Goal: Transaction & Acquisition: Purchase product/service

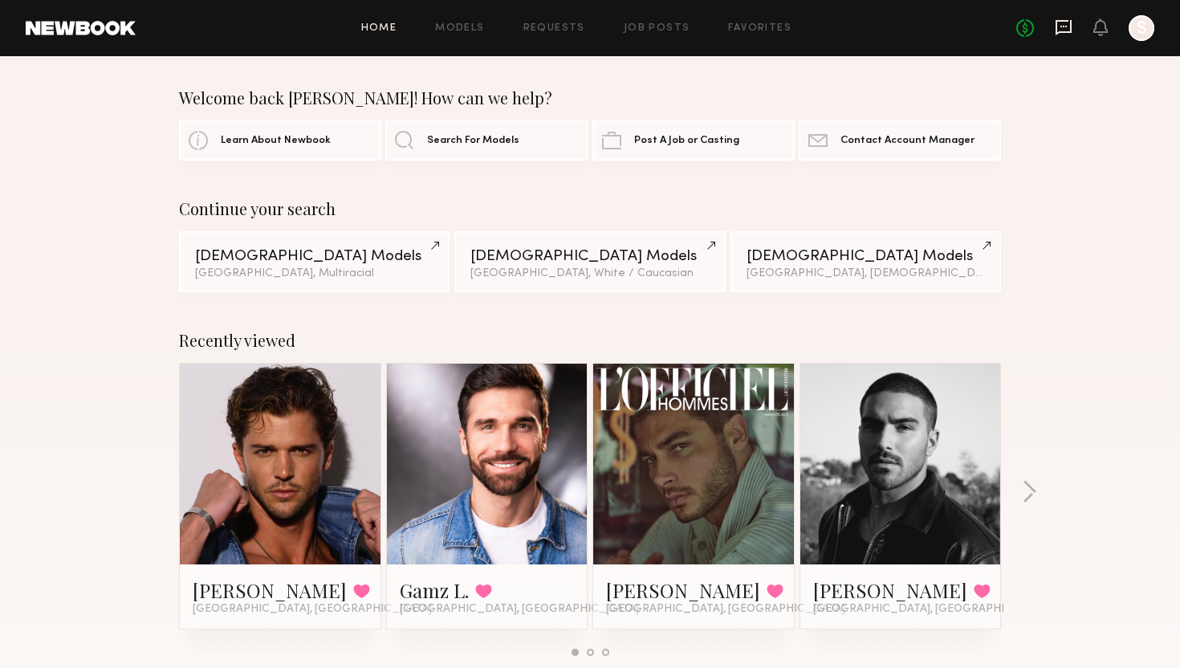
click at [1058, 30] on icon at bounding box center [1063, 27] width 18 height 18
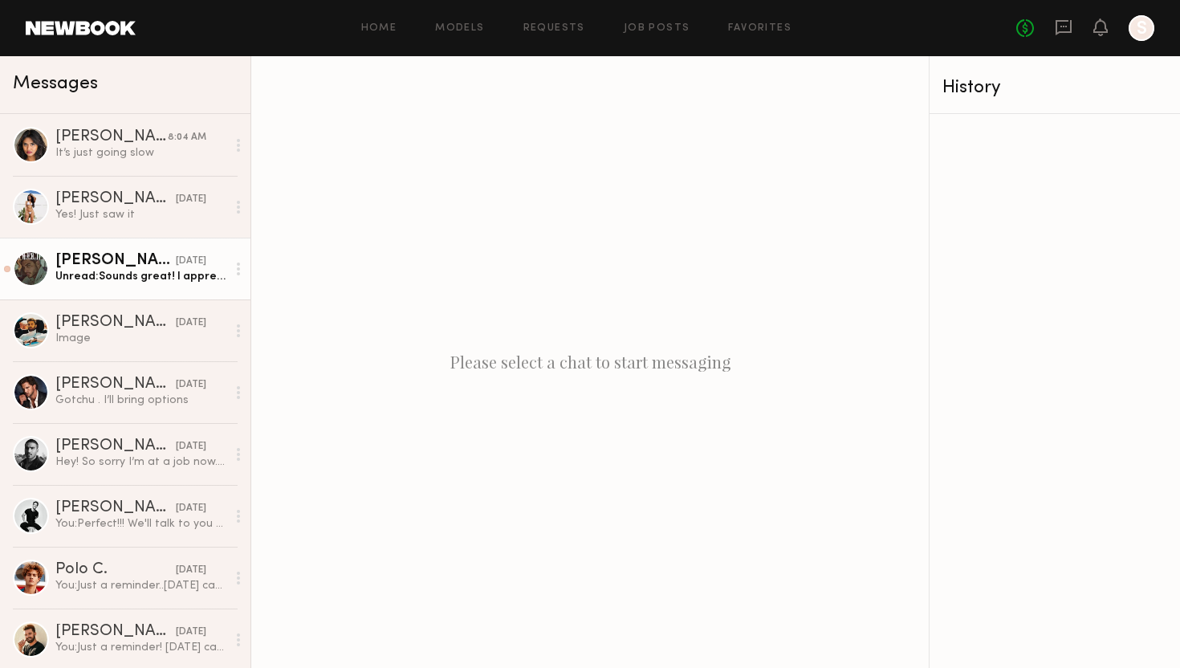
click at [134, 282] on div "Unread: Sounds great! I appreciate it! Have a great evening!" at bounding box center [140, 276] width 171 height 15
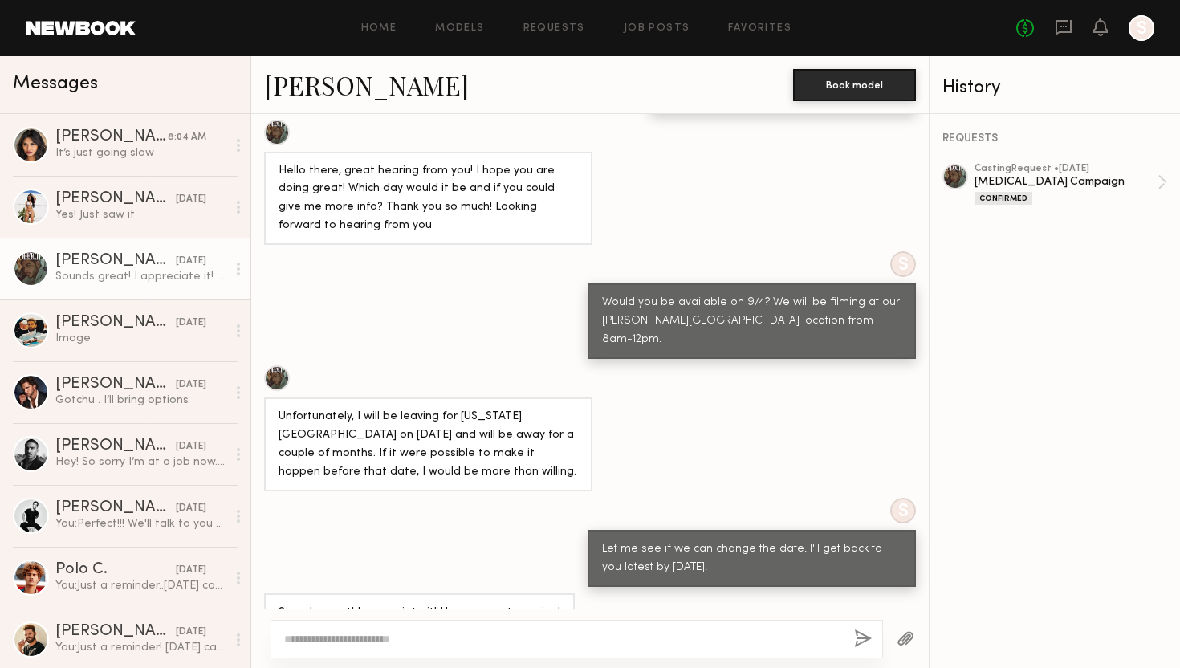
scroll to position [689, 0]
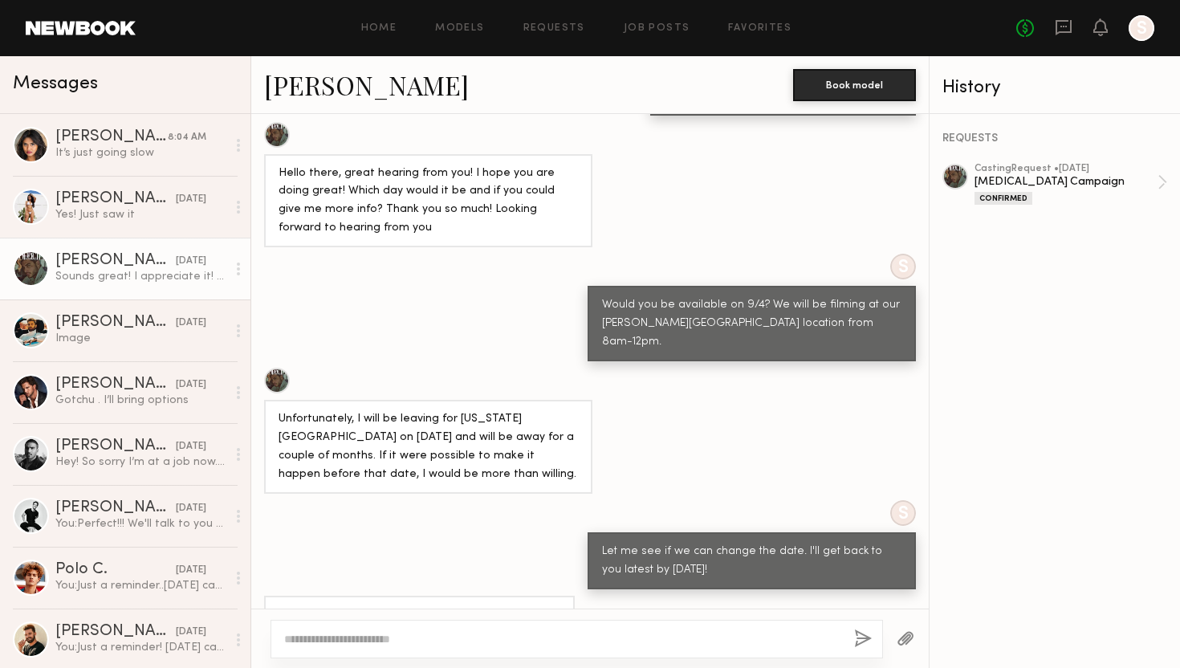
click at [363, 636] on textarea at bounding box center [562, 639] width 557 height 16
type textarea "**********"
click at [863, 642] on button "button" at bounding box center [863, 639] width 18 height 20
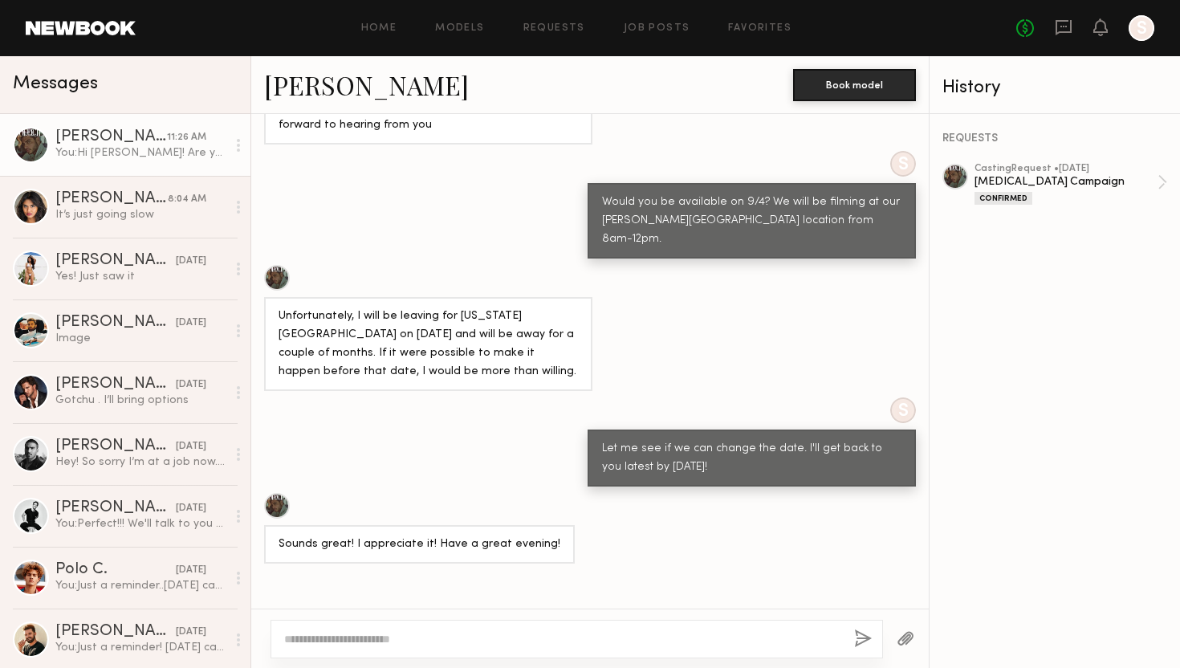
scroll to position [1010, 0]
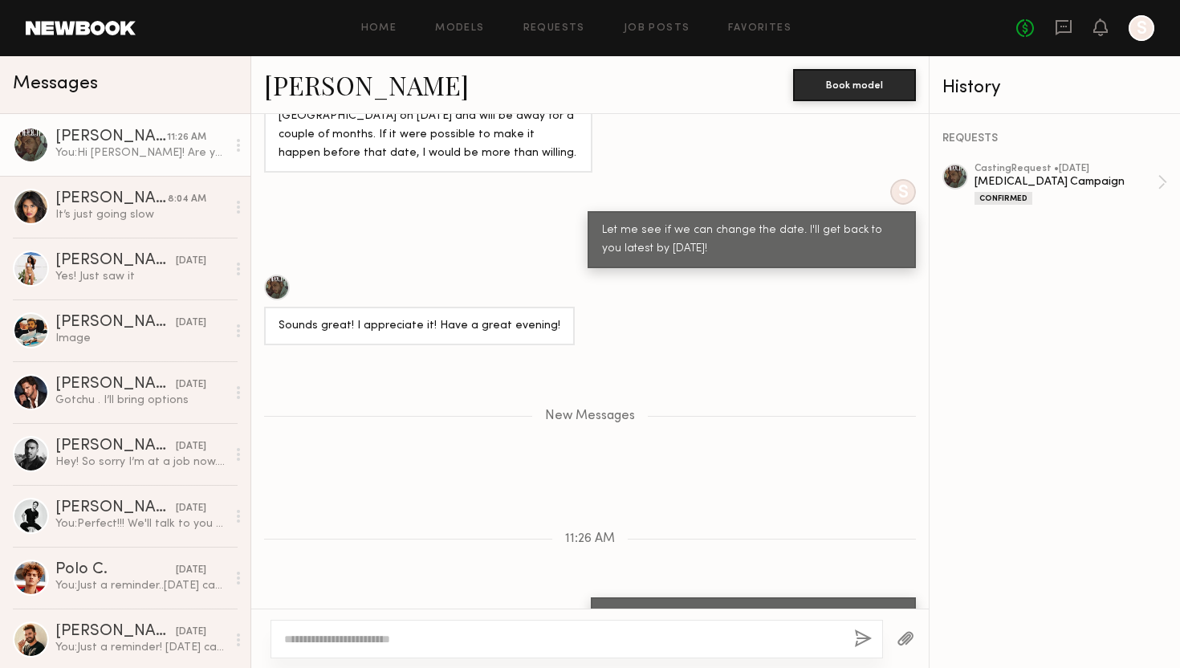
click at [319, 79] on link "[PERSON_NAME]" at bounding box center [366, 84] width 205 height 35
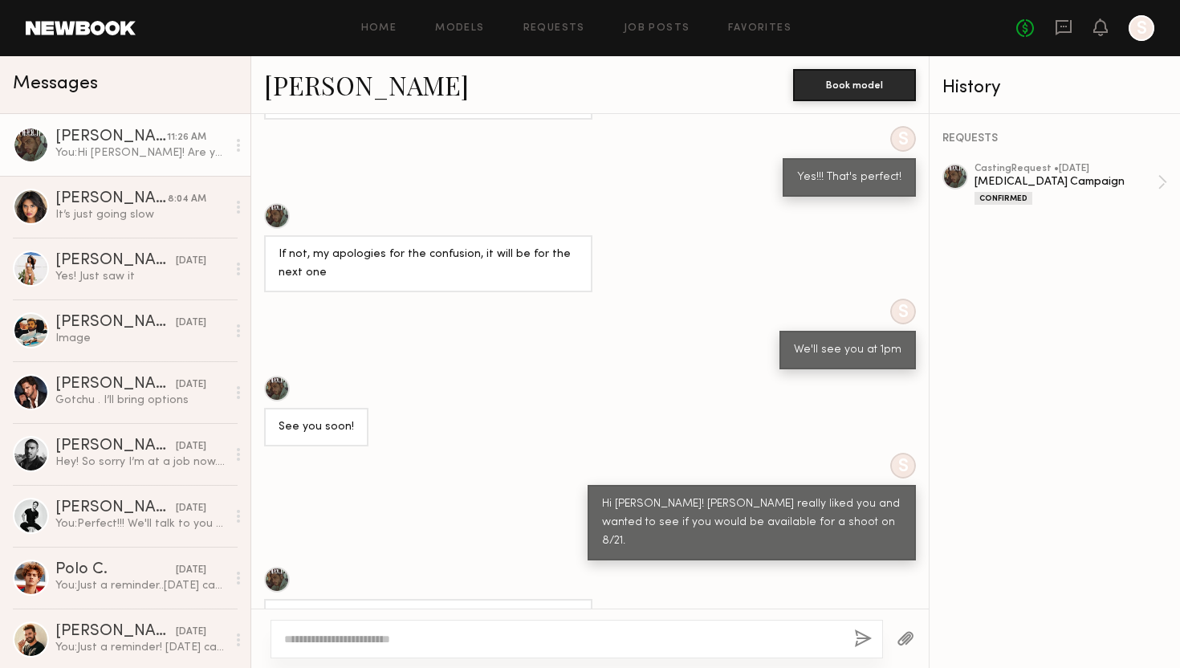
scroll to position [1813, 0]
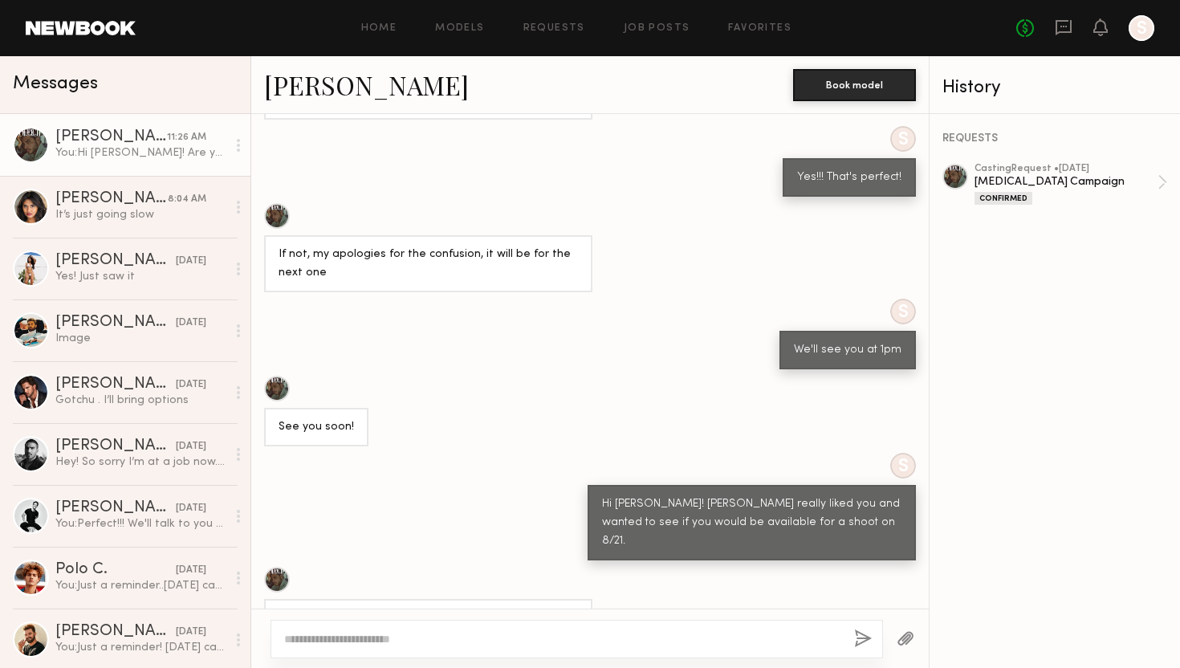
scroll to position [1813, 0]
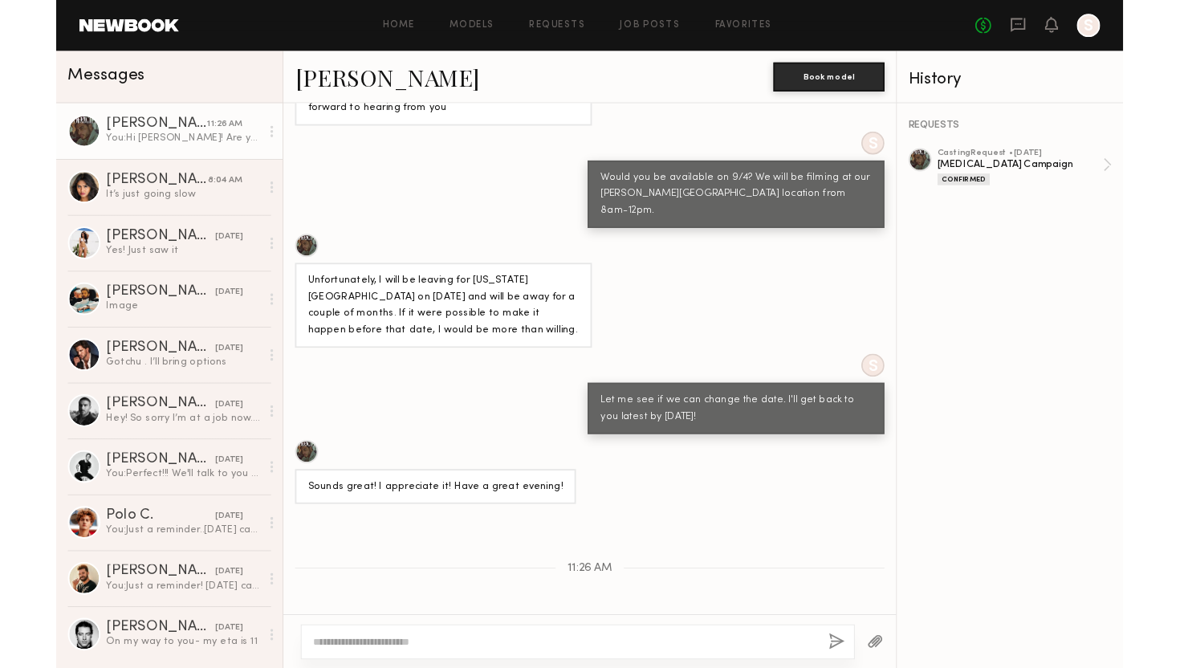
scroll to position [1813, 0]
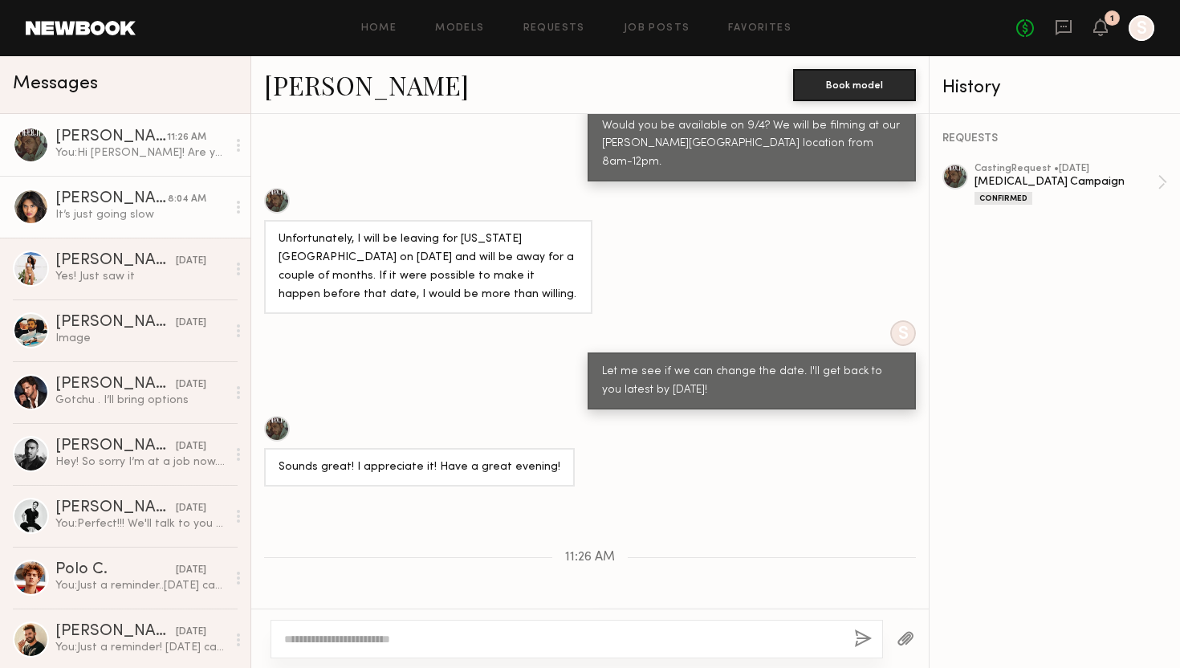
click at [120, 201] on div "Bhaavika G." at bounding box center [111, 199] width 112 height 16
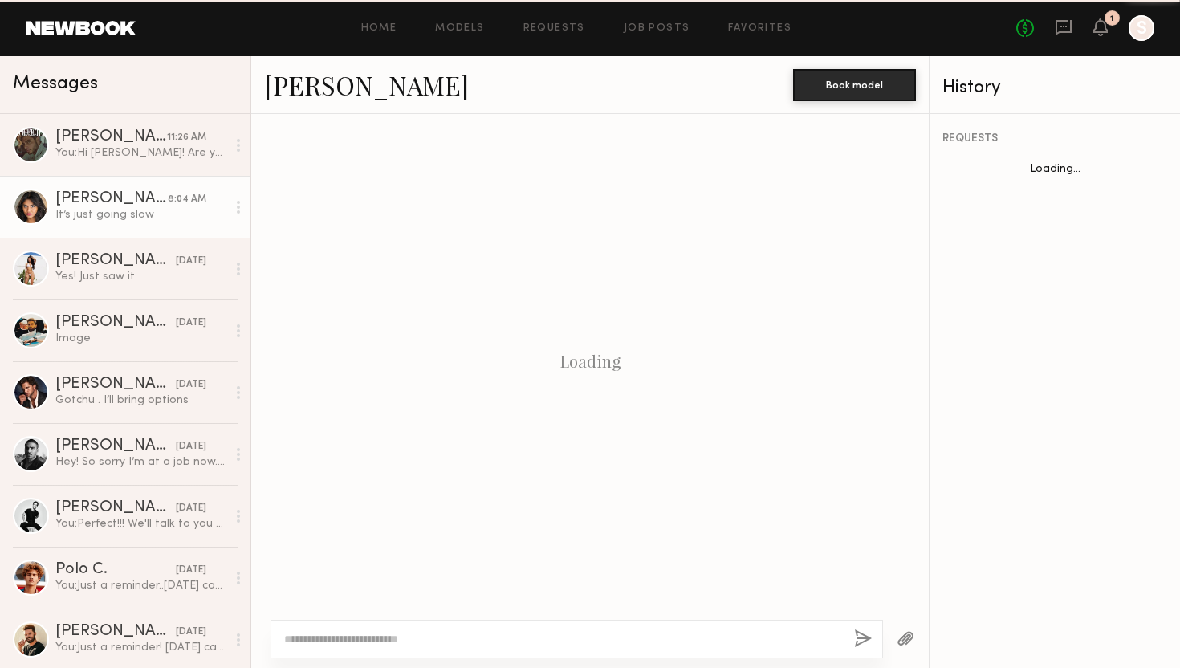
scroll to position [940, 0]
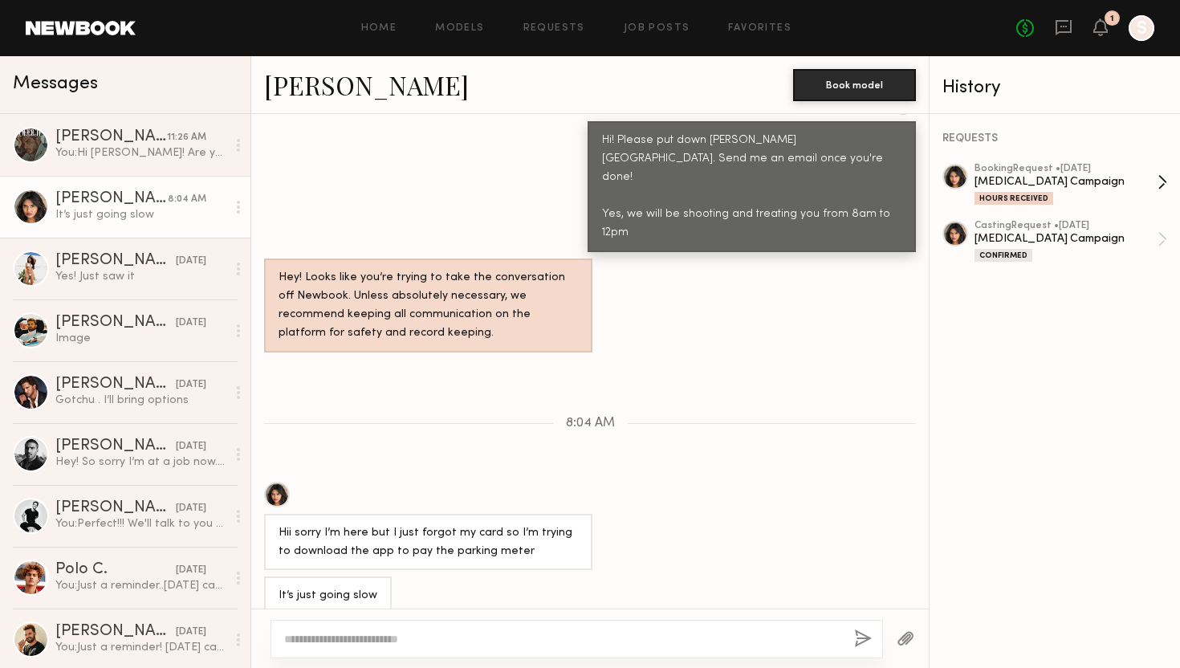
click at [1064, 185] on div "[MEDICAL_DATA] Campaign" at bounding box center [1065, 181] width 183 height 15
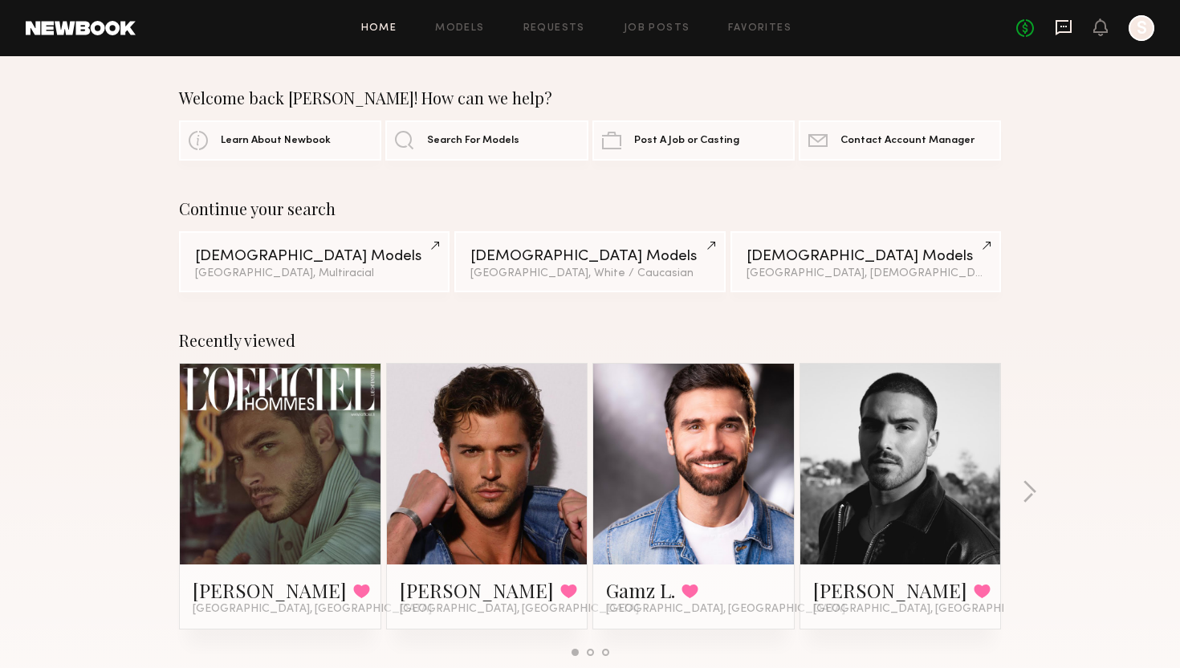
click at [1065, 34] on icon at bounding box center [1063, 27] width 18 height 18
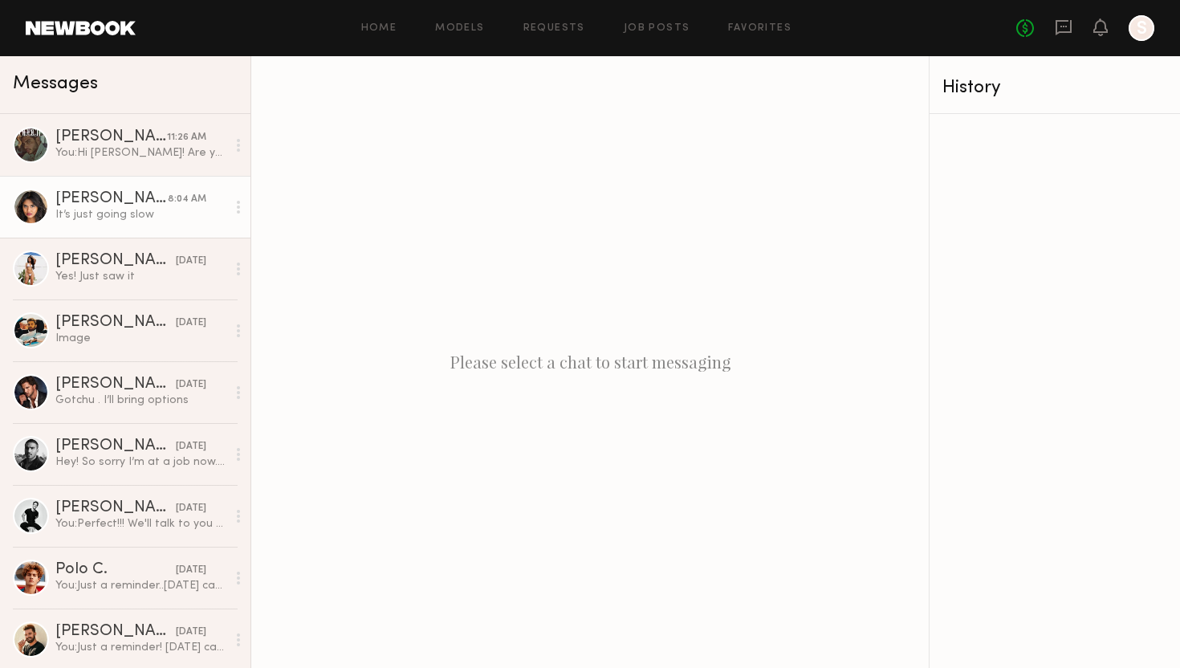
click at [143, 205] on div "[PERSON_NAME]" at bounding box center [111, 199] width 112 height 16
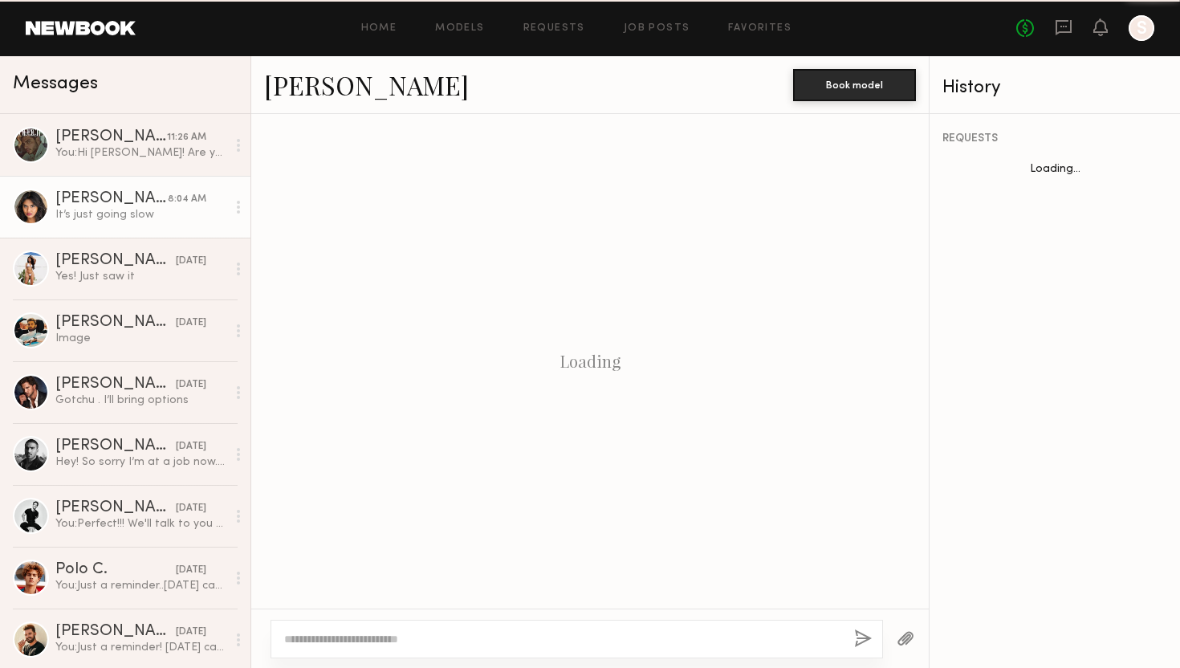
scroll to position [921, 0]
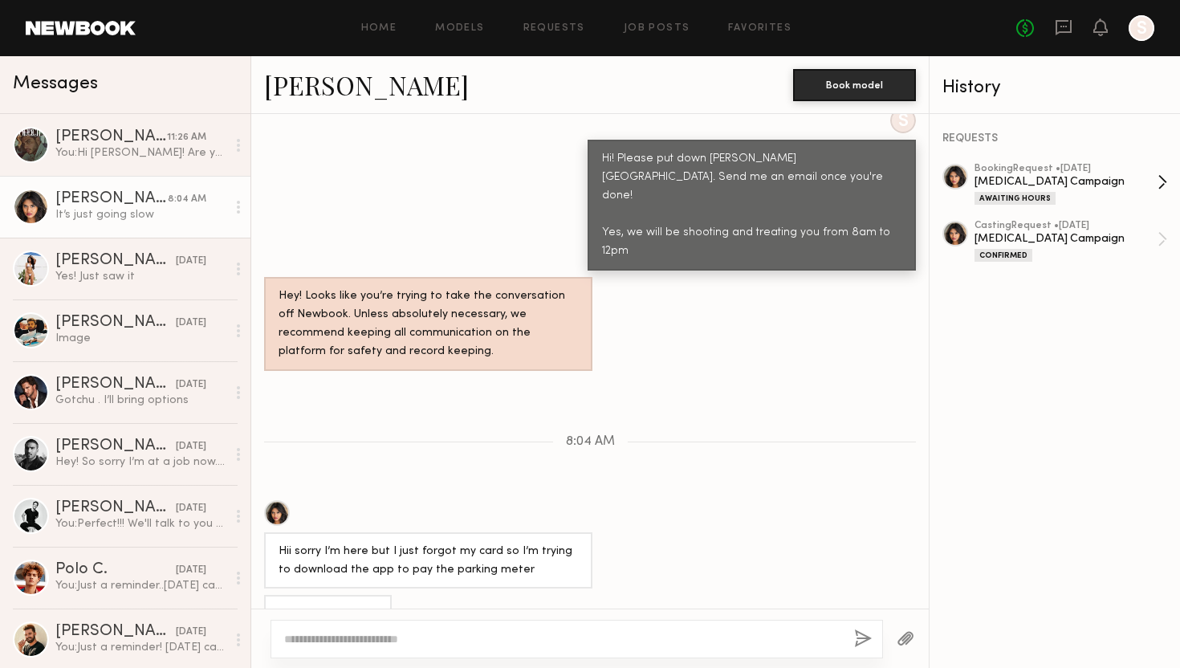
click at [1007, 188] on div "booking Request • 08/20/2025 Laser Hair Removal Campaign Awaiting Hours" at bounding box center [1065, 184] width 183 height 41
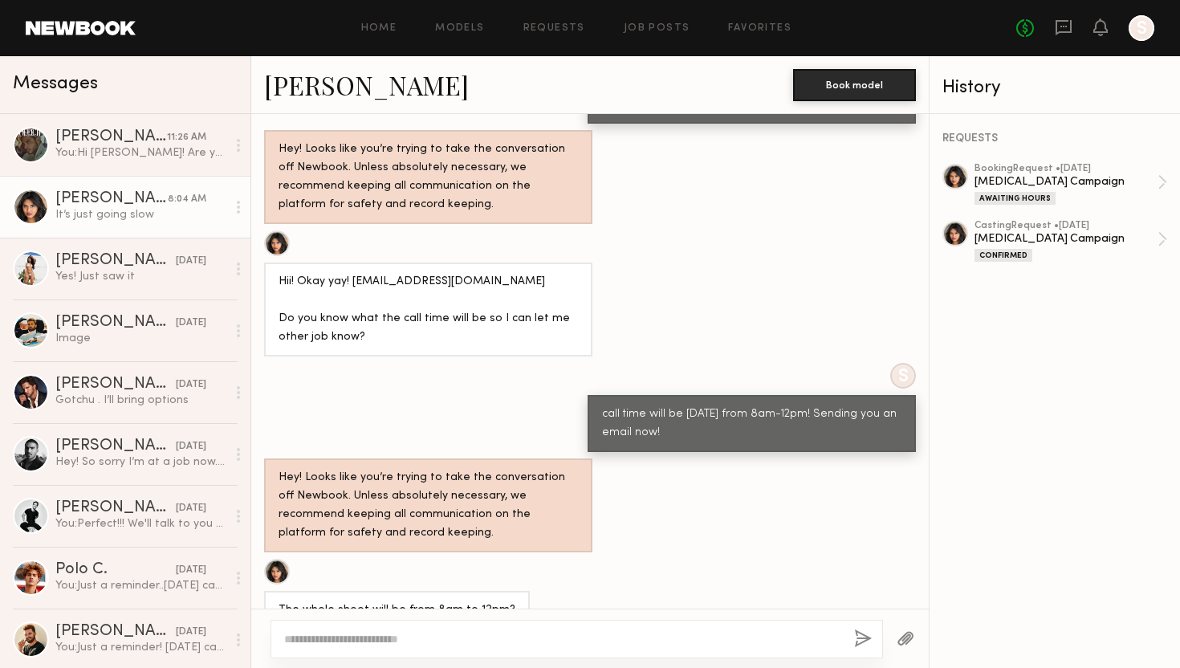
scroll to position [1548, 0]
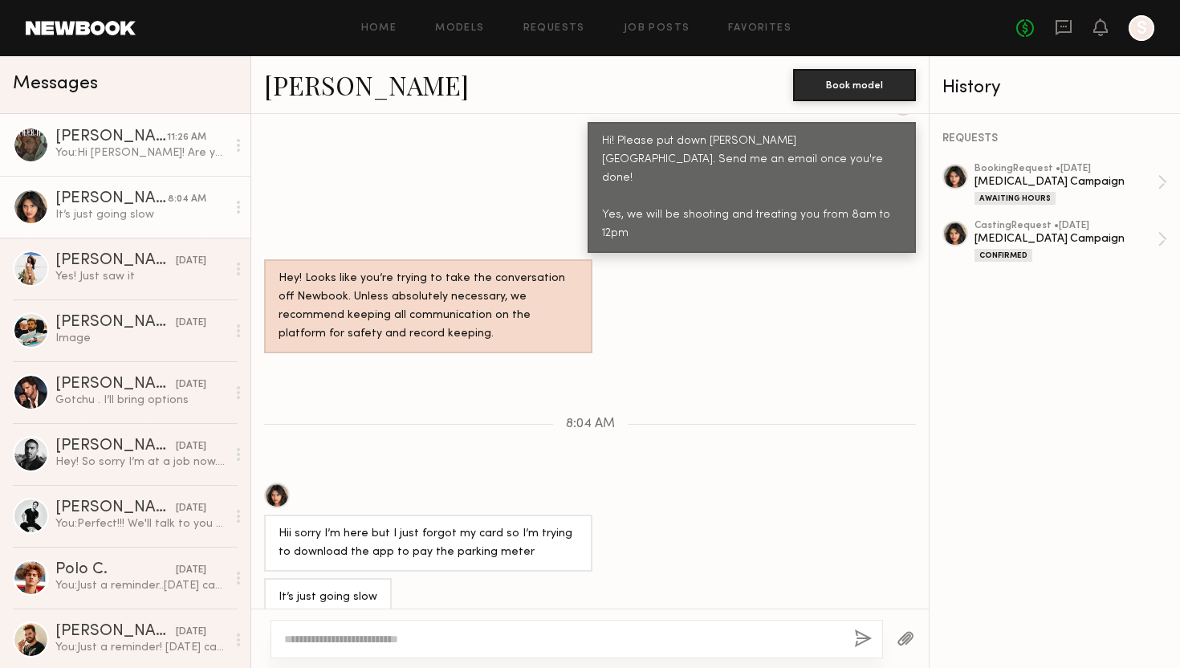
click at [132, 152] on div "You: Hi [PERSON_NAME]! Are you available [DATE] by chance?" at bounding box center [140, 152] width 171 height 15
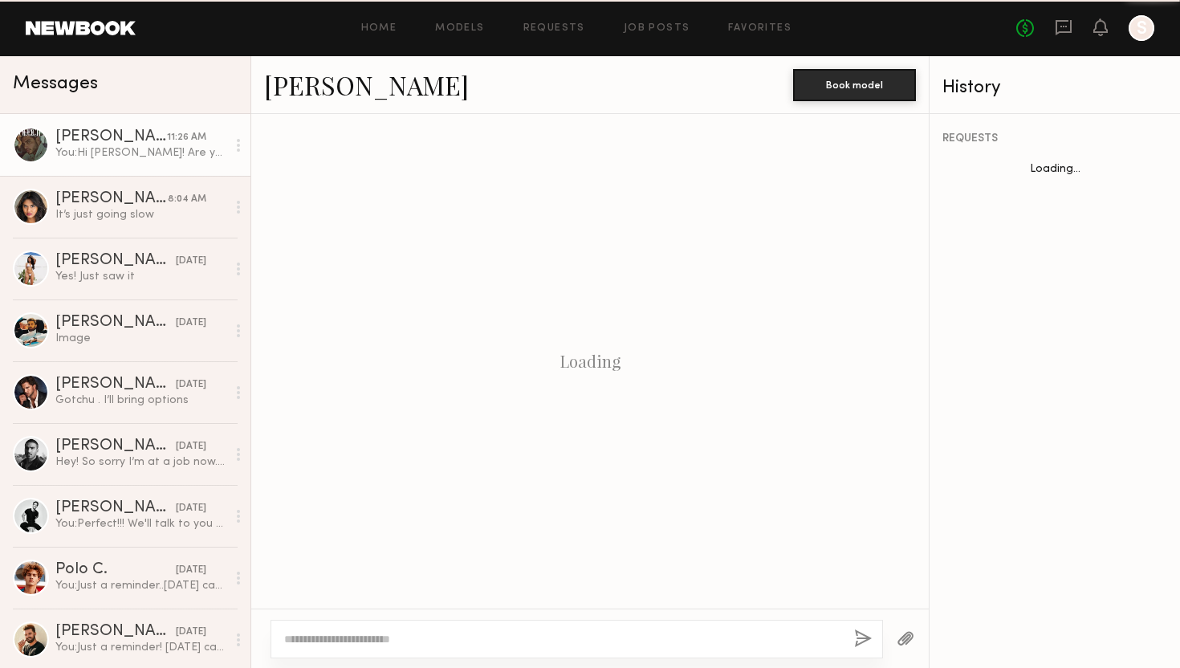
scroll to position [811, 0]
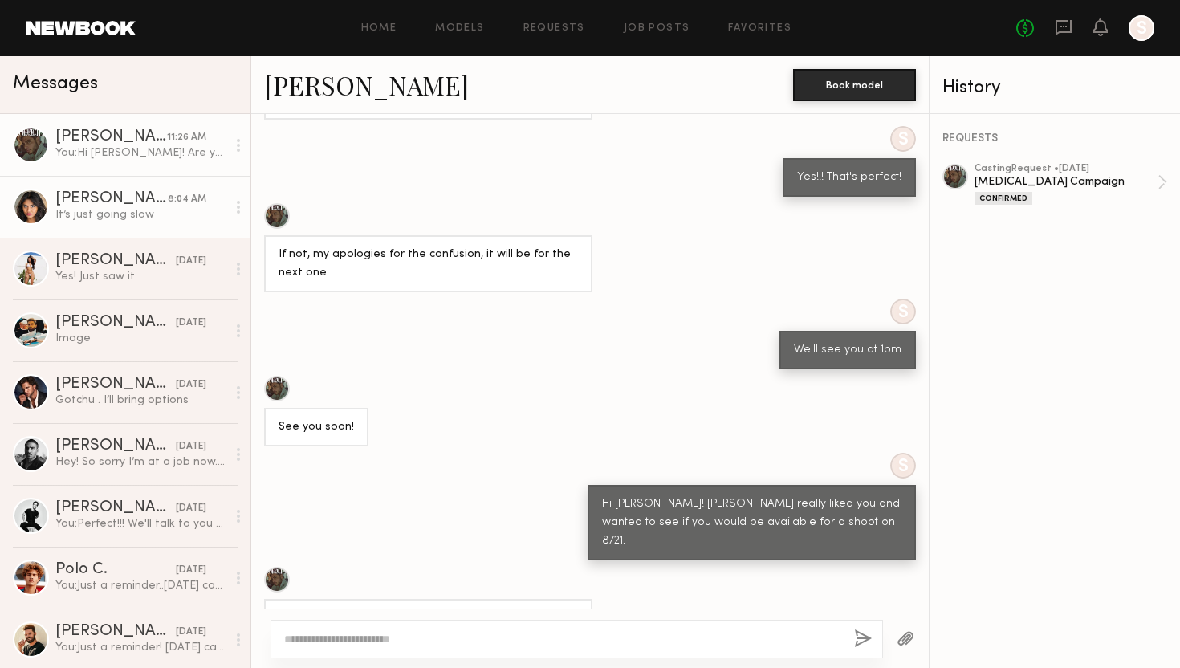
scroll to position [1813, 0]
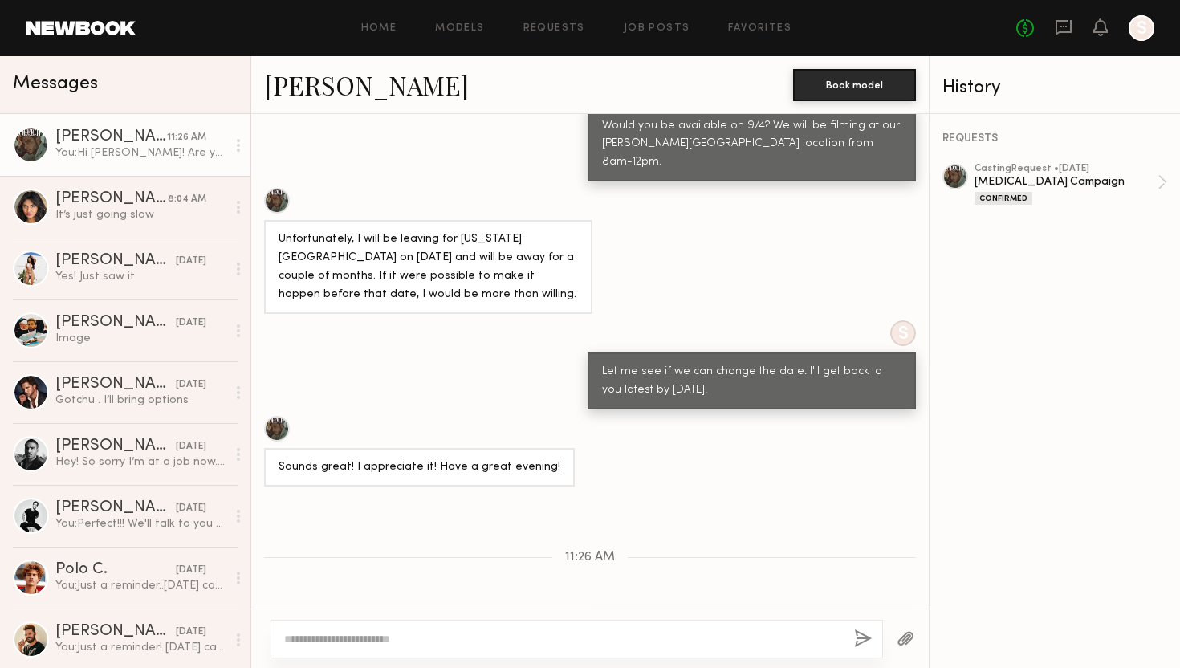
click at [124, 160] on div "You: Hi [PERSON_NAME]! Are you available [DATE] by chance?" at bounding box center [140, 152] width 171 height 15
click at [1108, 29] on div "No fees up to $5,000 1 S" at bounding box center [1085, 28] width 138 height 26
click at [1102, 24] on icon at bounding box center [1100, 26] width 13 height 11
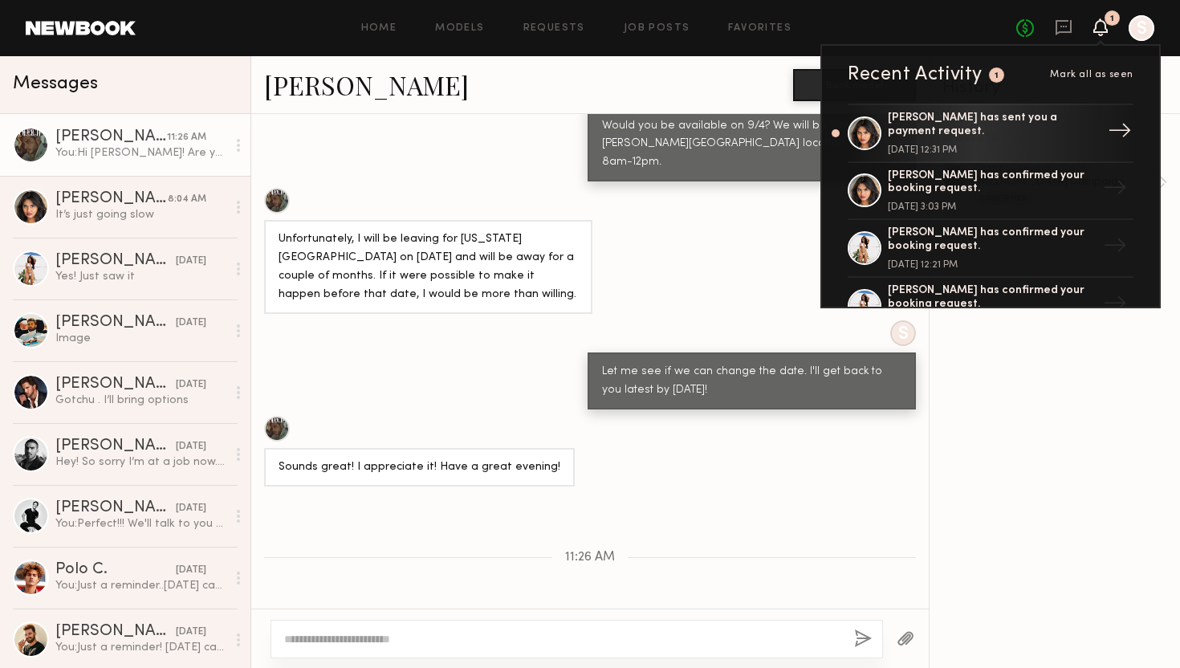
click at [1018, 128] on div "Bhaavika G. has sent you a payment request." at bounding box center [992, 125] width 209 height 27
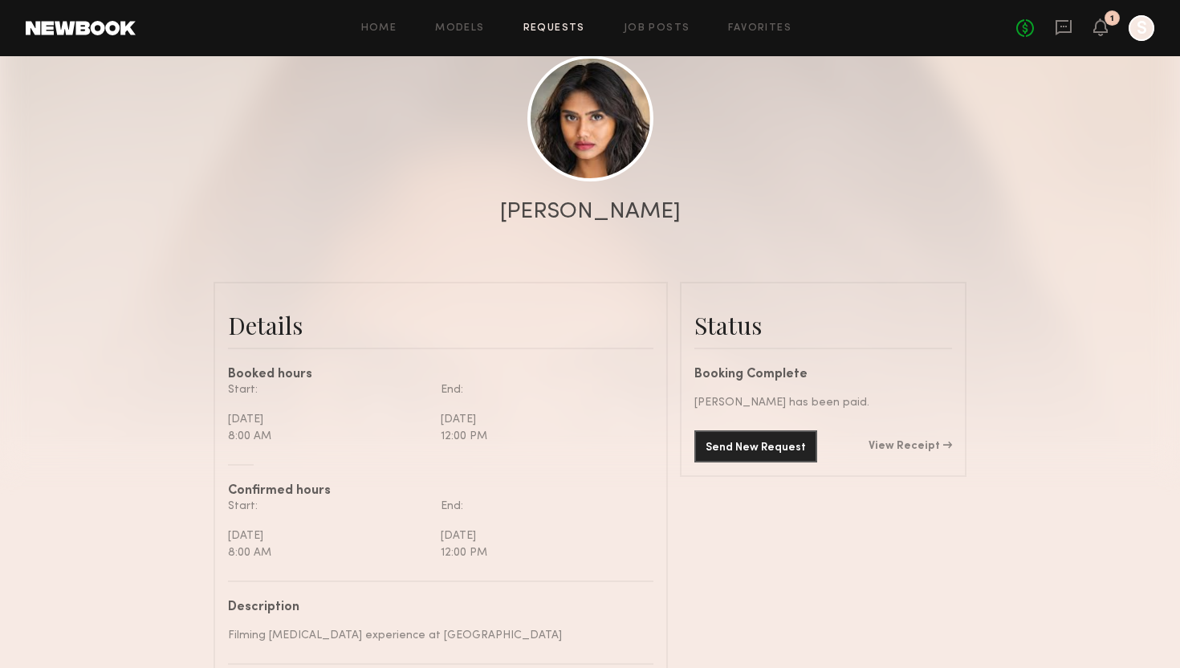
scroll to position [199, 0]
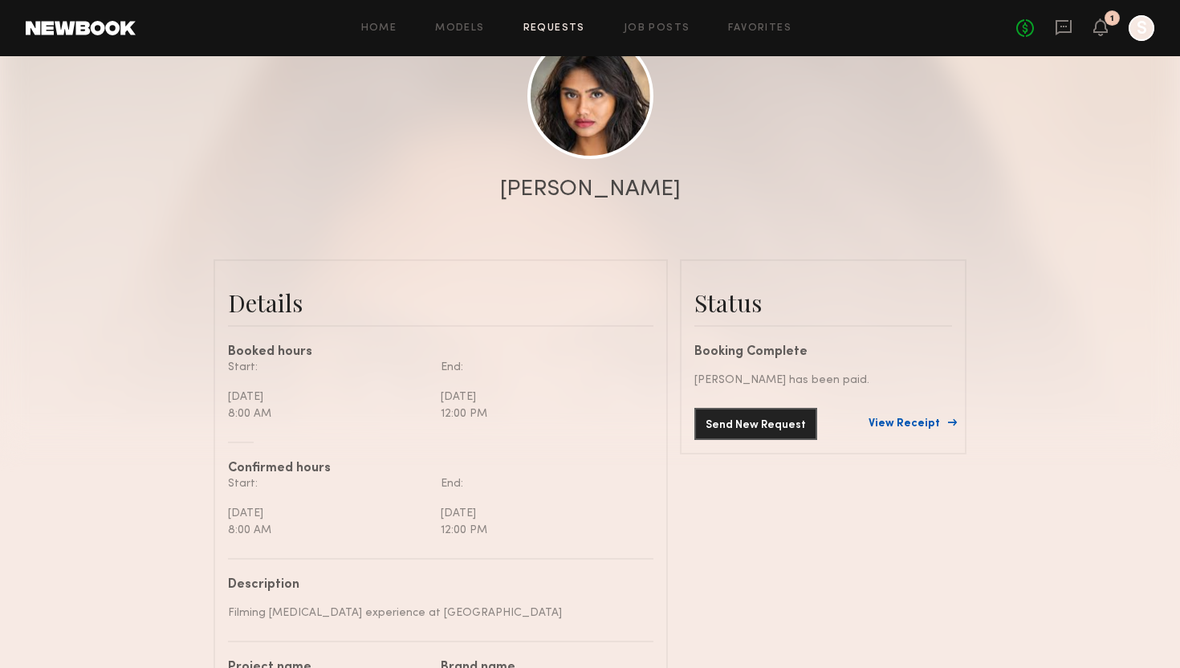
click at [913, 425] on link "View Receipt" at bounding box center [909, 423] width 83 height 11
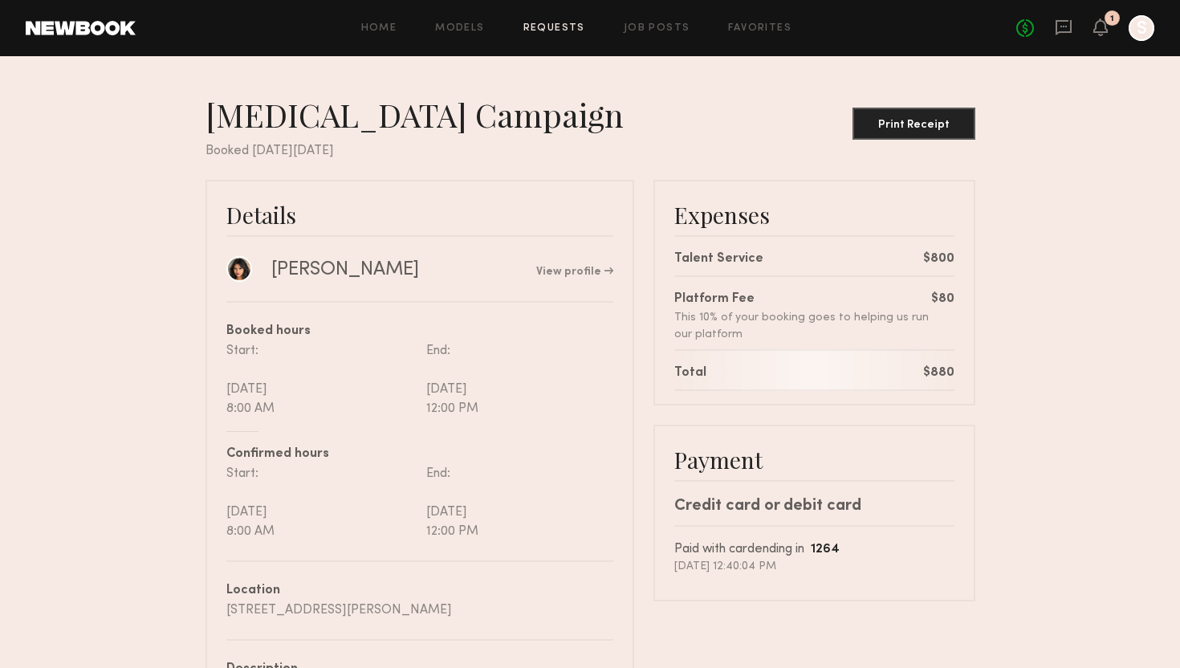
scroll to position [7, 0]
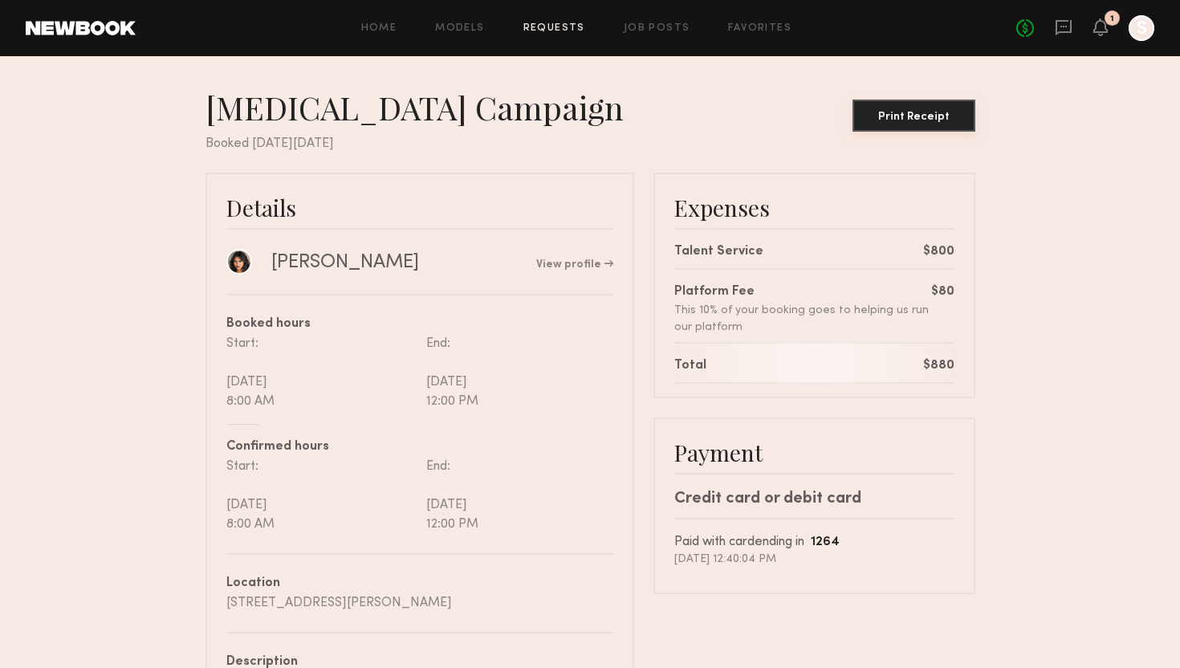
click at [880, 116] on div "Print Receipt" at bounding box center [914, 117] width 110 height 11
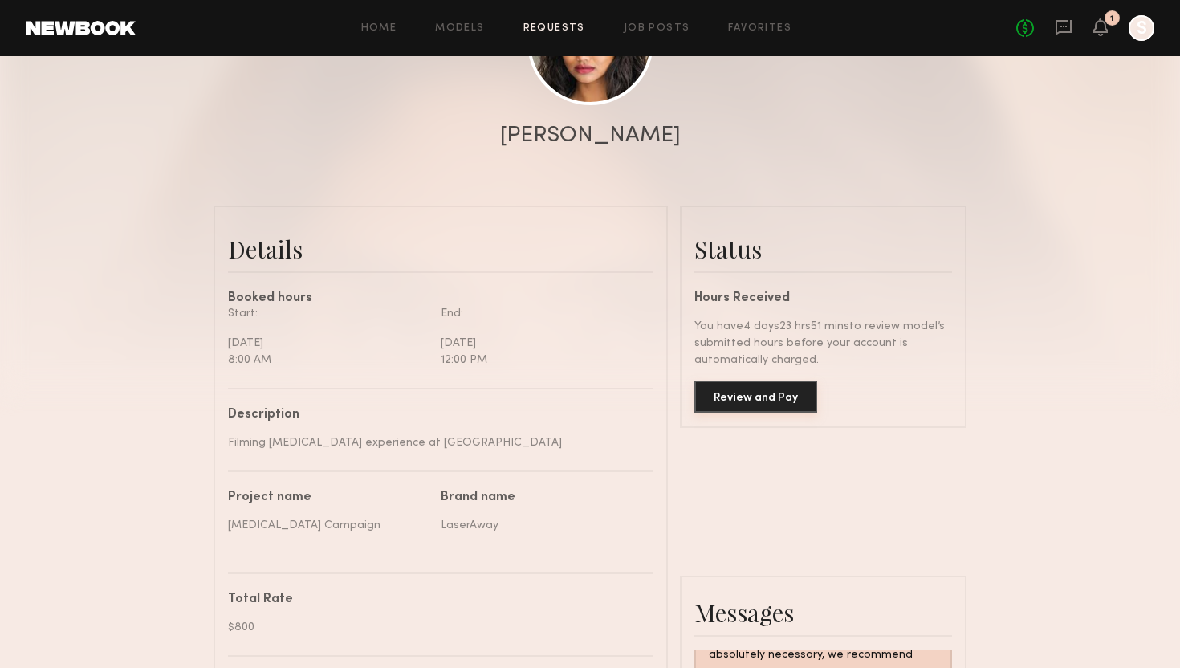
scroll to position [1763, 0]
click at [791, 411] on button "Review and Pay" at bounding box center [755, 396] width 123 height 32
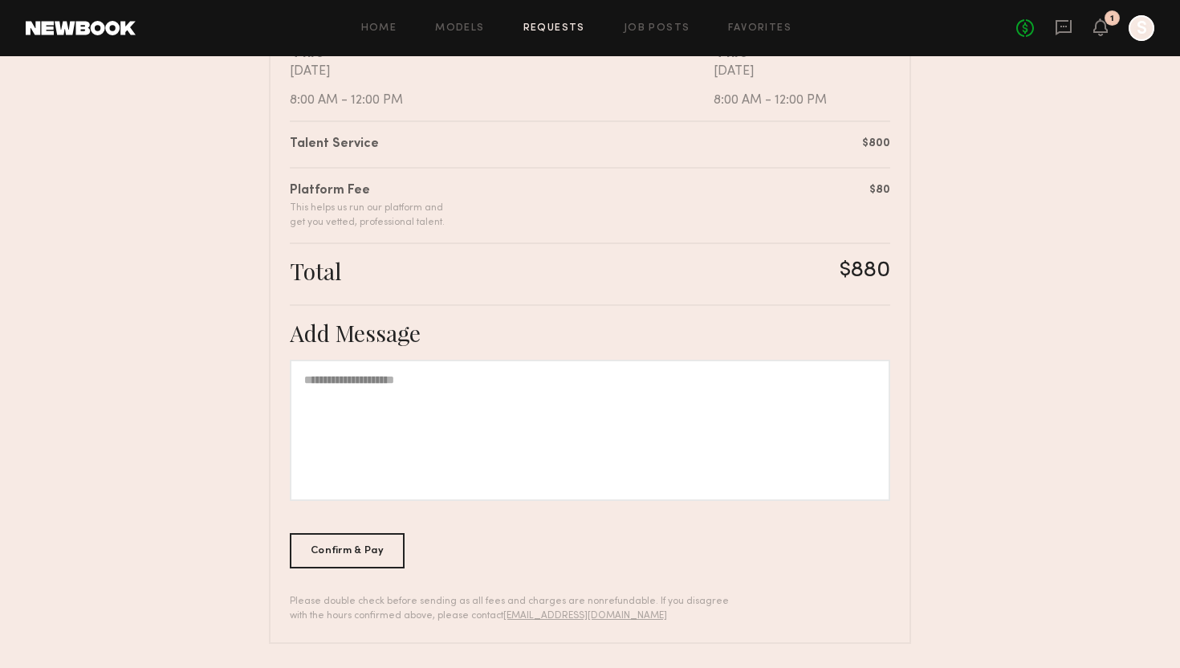
scroll to position [358, 0]
click at [364, 560] on div "Confirm & Pay" at bounding box center [347, 547] width 115 height 35
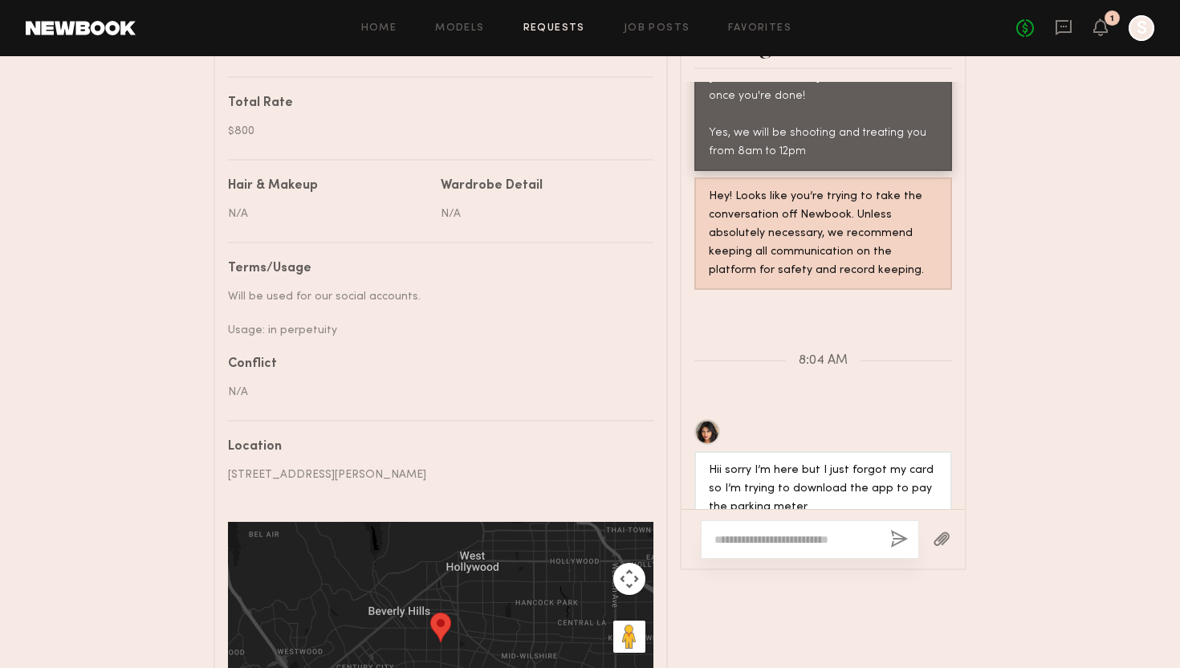
scroll to position [1051, 0]
